Goal: Browse casually

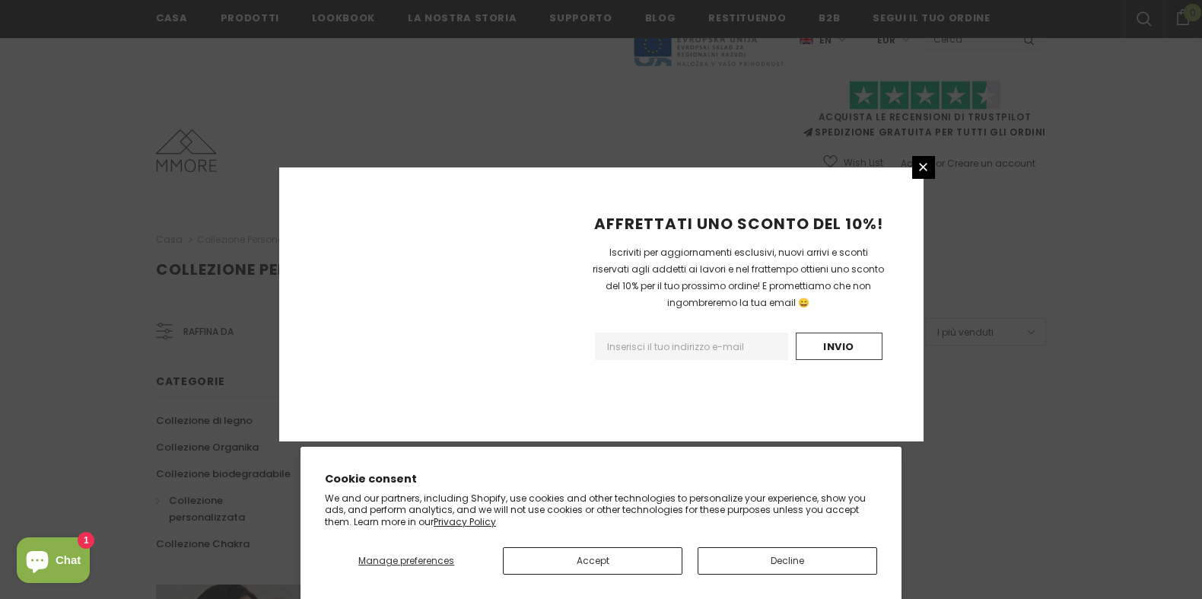
scroll to position [961, 0]
